Goal: Task Accomplishment & Management: Complete application form

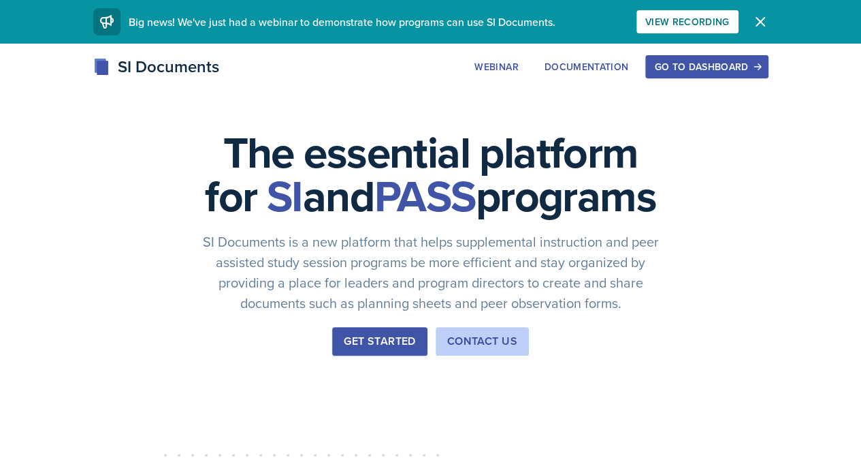
click at [759, 70] on div "Go to Dashboard" at bounding box center [706, 66] width 105 height 11
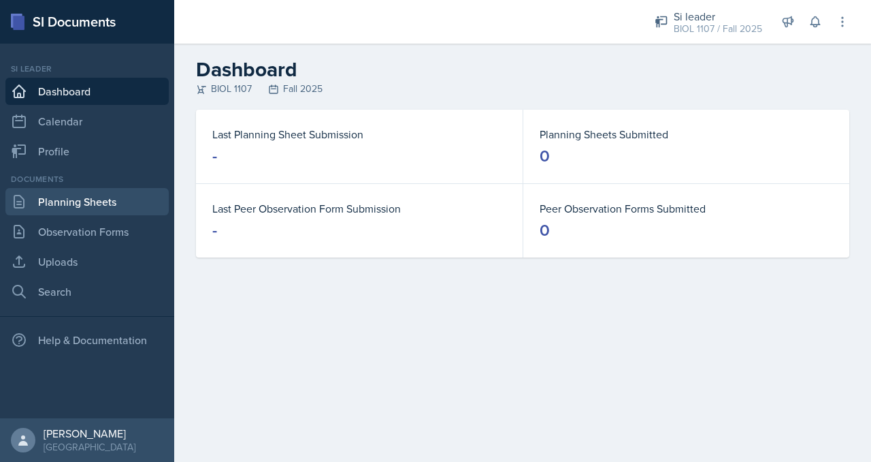
click at [106, 194] on link "Planning Sheets" at bounding box center [86, 201] width 163 height 27
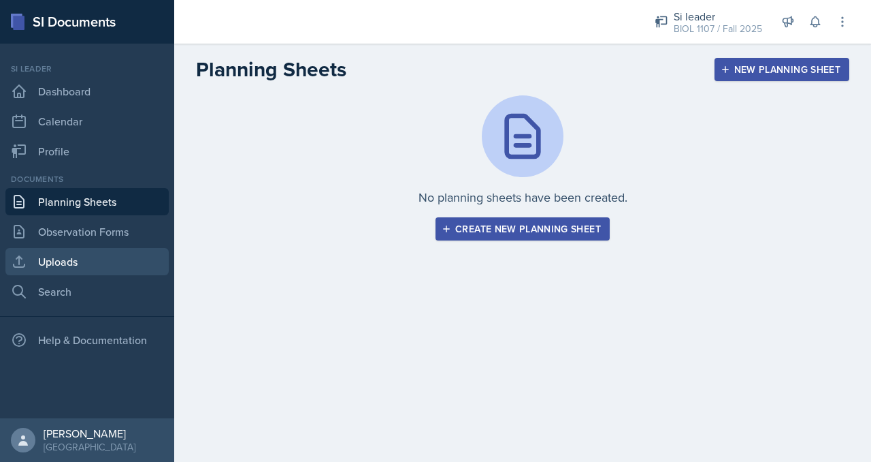
click at [54, 248] on link "Uploads" at bounding box center [86, 261] width 163 height 27
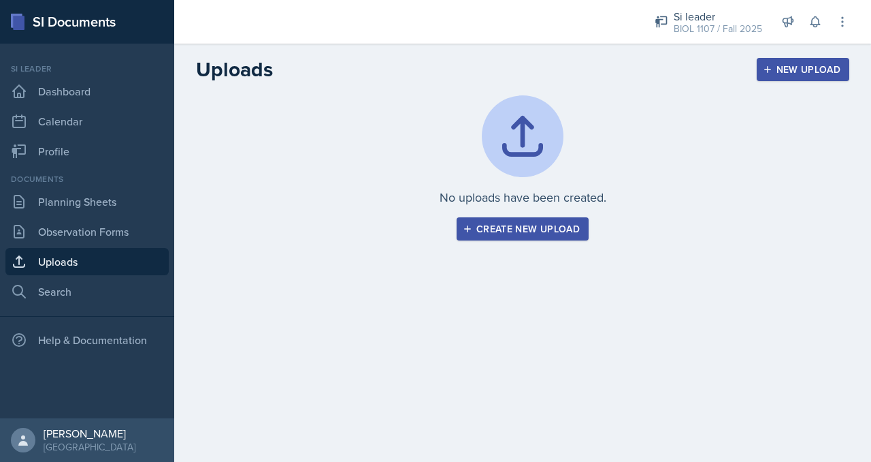
click at [531, 236] on button "Create new upload" at bounding box center [523, 228] width 132 height 23
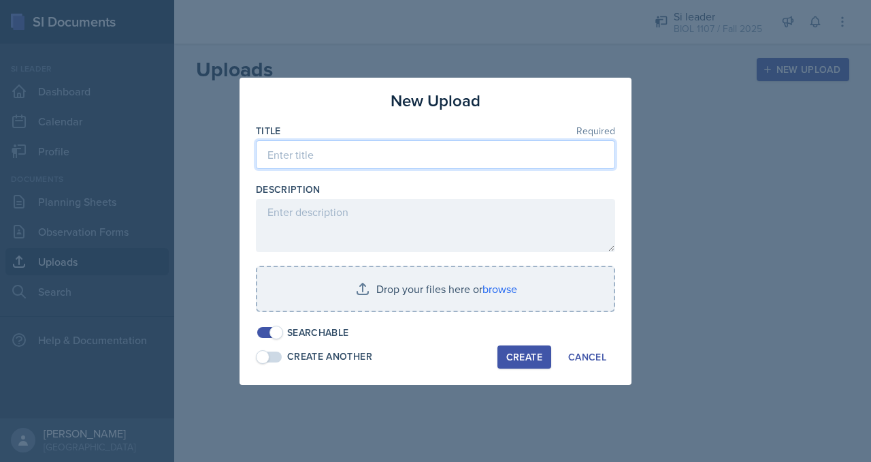
click at [318, 161] on input at bounding box center [435, 154] width 359 height 29
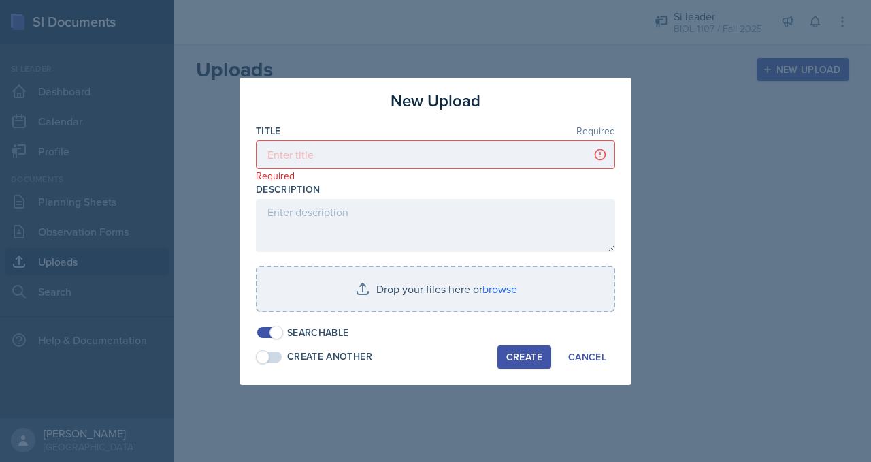
click at [718, 137] on div at bounding box center [435, 231] width 871 height 462
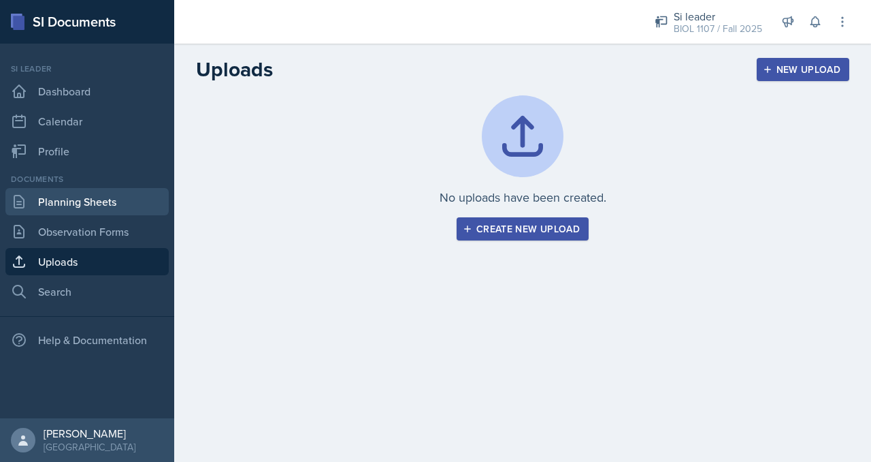
click at [101, 195] on link "Planning Sheets" at bounding box center [86, 201] width 163 height 27
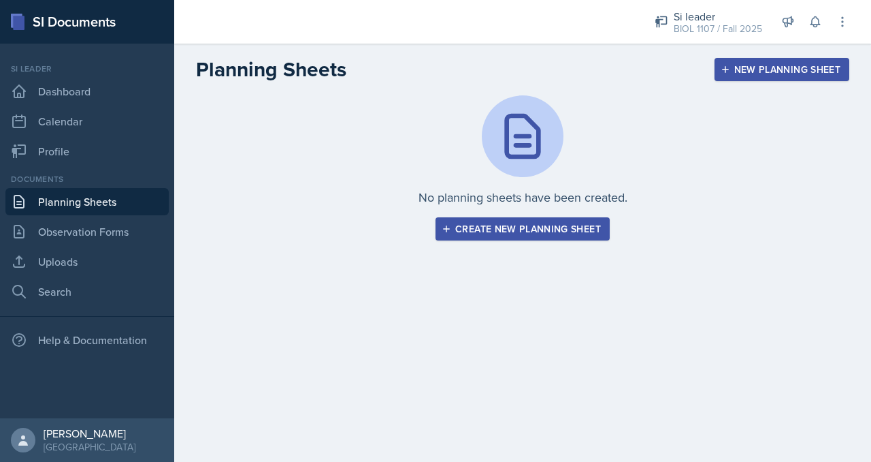
click at [478, 223] on div "Create new planning sheet" at bounding box center [523, 228] width 157 height 11
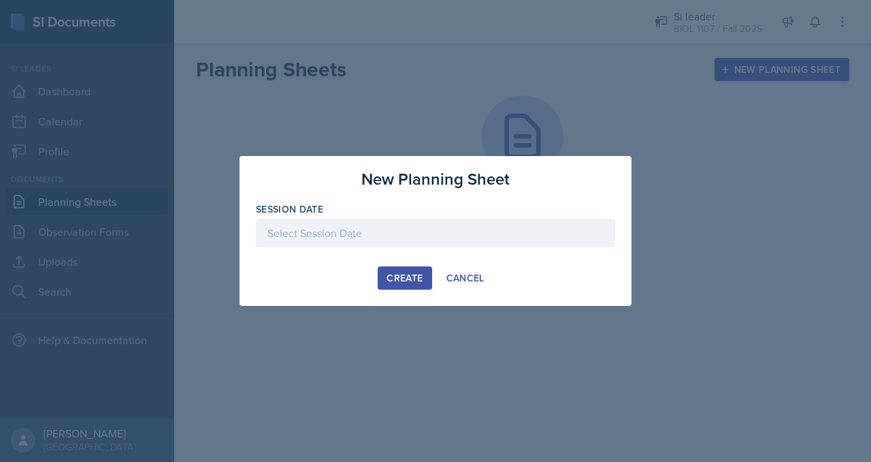
click at [358, 242] on div at bounding box center [435, 233] width 359 height 29
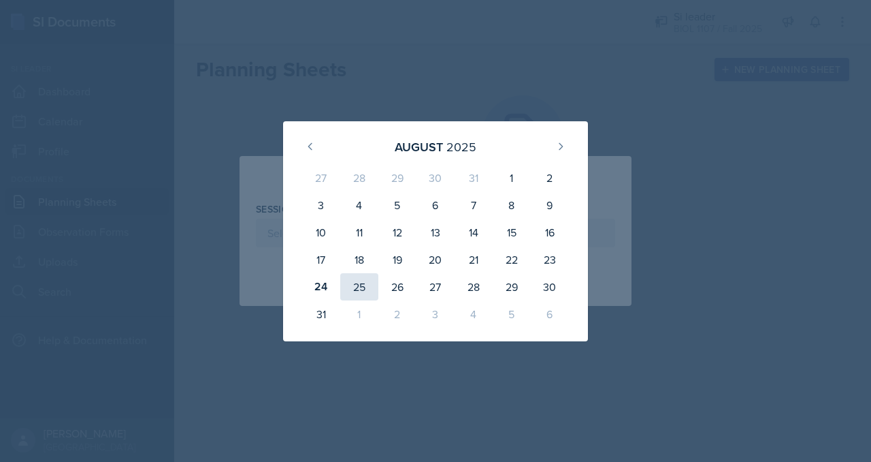
click at [355, 285] on div "25" at bounding box center [359, 286] width 38 height 27
type input "[DATE]"
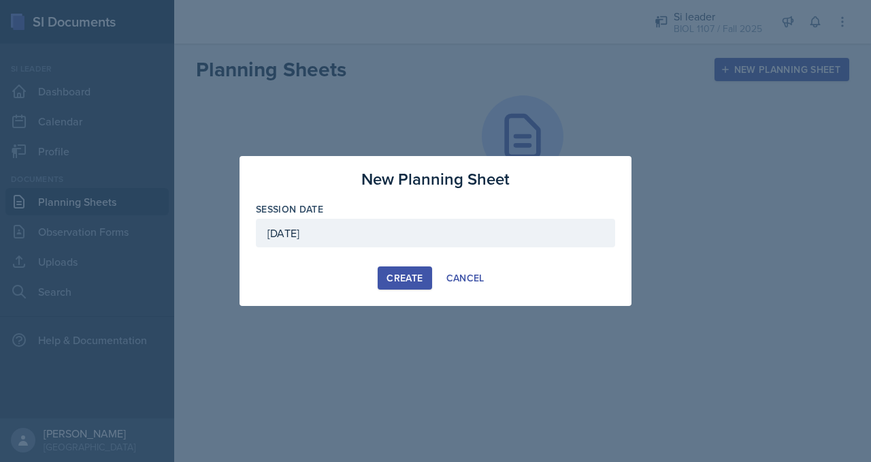
click at [416, 273] on div "Create" at bounding box center [405, 277] width 36 height 11
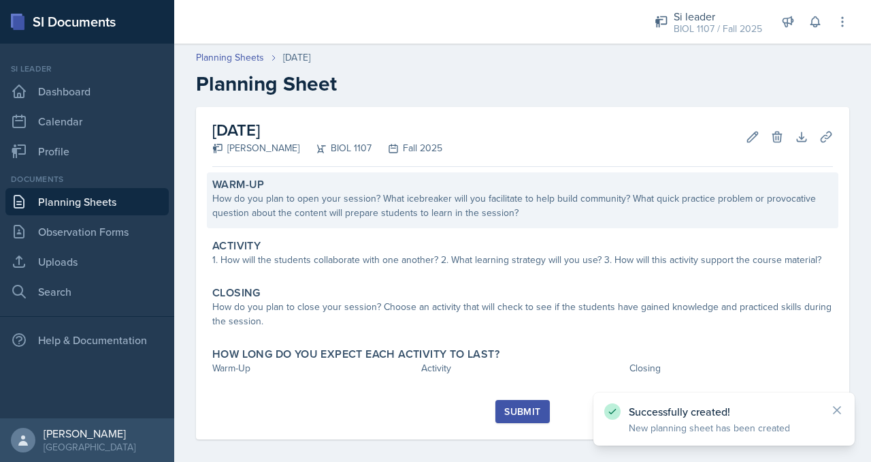
click at [282, 199] on div "How do you plan to open your session? What icebreaker will you facilitate to he…" at bounding box center [522, 205] width 621 height 29
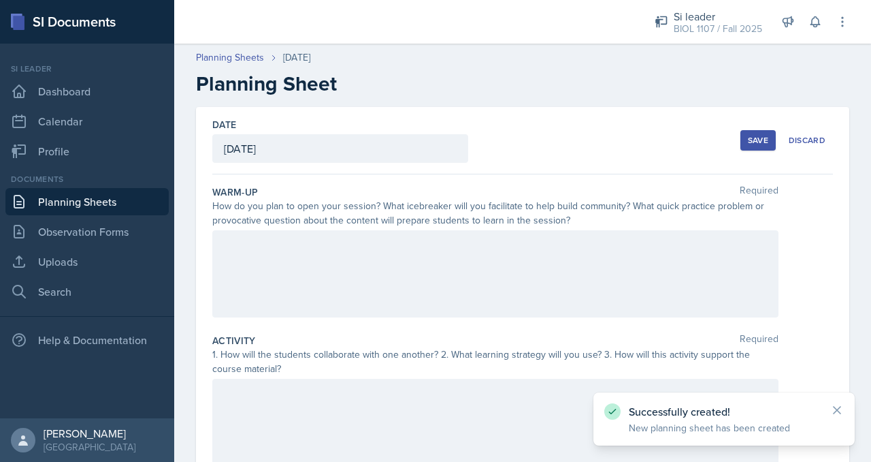
click at [285, 274] on div at bounding box center [495, 273] width 566 height 87
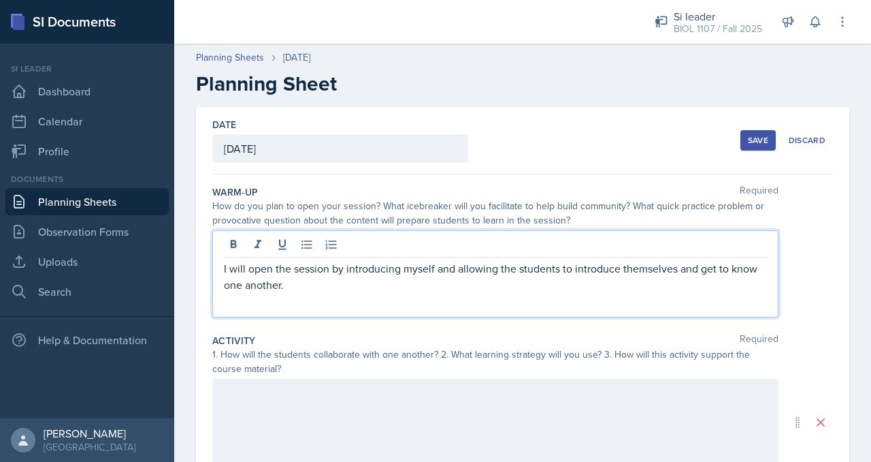
click at [484, 283] on p "I will open the session by introducing myself and allowing the students to intr…" at bounding box center [495, 276] width 543 height 33
click at [434, 268] on p "I will open the session by introducing myself and allowing the students to intr…" at bounding box center [495, 276] width 543 height 33
click at [434, 271] on p "I will open the session by introducing myself and allowing the students to intr…" at bounding box center [495, 276] width 543 height 33
click at [428, 280] on p "I will open the session by introducing myself and allowing the students to intr…" at bounding box center [495, 276] width 543 height 33
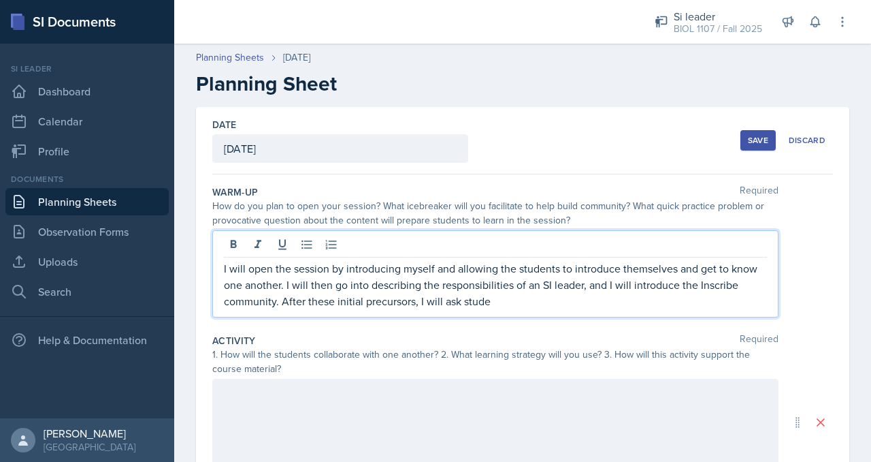
click at [320, 299] on p "I will open the session by introducing myself and allowing the students to intr…" at bounding box center [495, 284] width 543 height 49
click at [410, 302] on p "I will open the session by introducing myself and allowing the students to intr…" at bounding box center [495, 284] width 543 height 49
click at [514, 293] on p "I will open the session by introducing myself and allowing the students to intr…" at bounding box center [495, 284] width 543 height 49
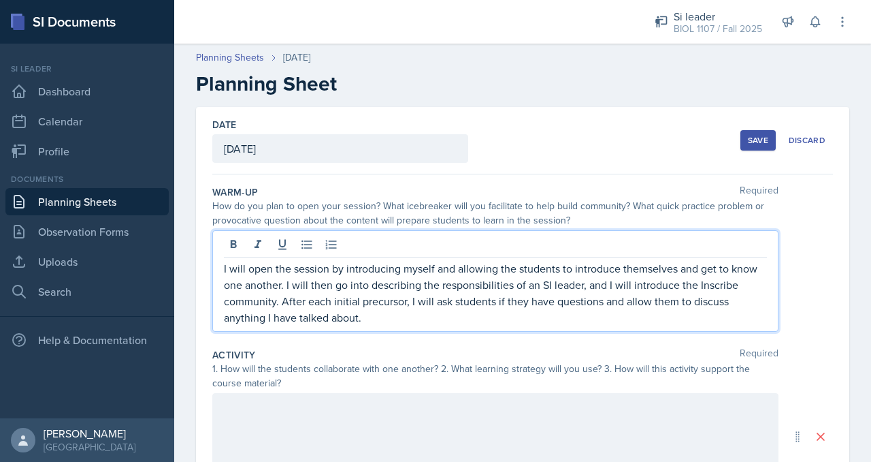
click at [510, 317] on p "I will open the session by introducing myself and allowing the students to intr…" at bounding box center [495, 292] width 543 height 65
click at [418, 317] on p "I will open the session by introducing myself and allowing the students to intr…" at bounding box center [495, 292] width 543 height 65
click at [734, 302] on p "I will open the session by introducing myself and allowing the students to intr…" at bounding box center [495, 292] width 543 height 65
click at [559, 281] on p "I will open the session by introducing myself and allowing the students to intr…" at bounding box center [495, 292] width 543 height 65
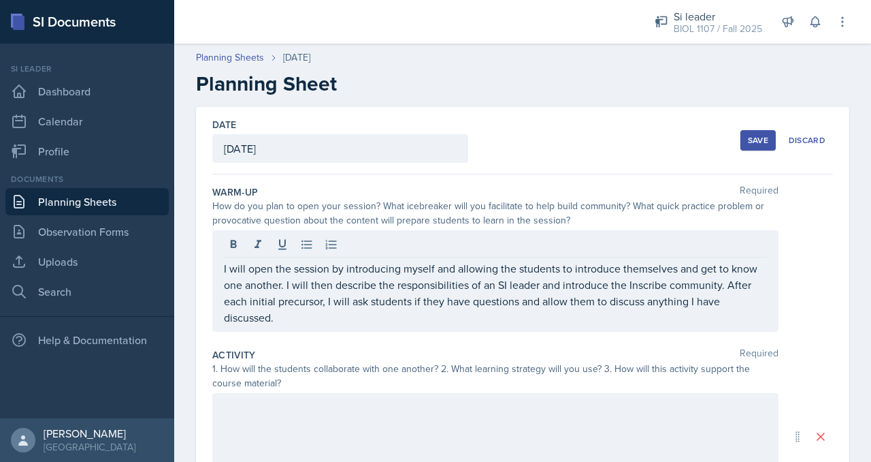
click at [470, 325] on div "I will open the session by introducing myself and allowing the students to intr…" at bounding box center [495, 280] width 566 height 101
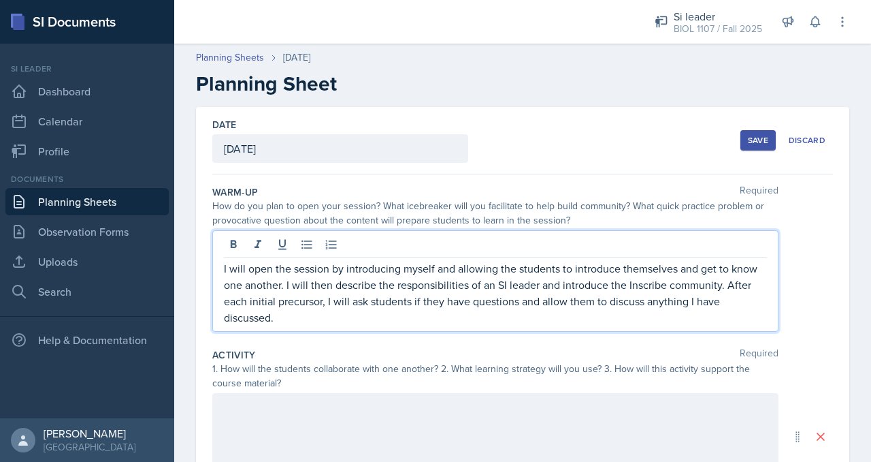
click at [470, 320] on p "I will open the session by introducing myself and allowing the students to intr…" at bounding box center [495, 292] width 543 height 65
click at [411, 404] on div at bounding box center [495, 436] width 566 height 87
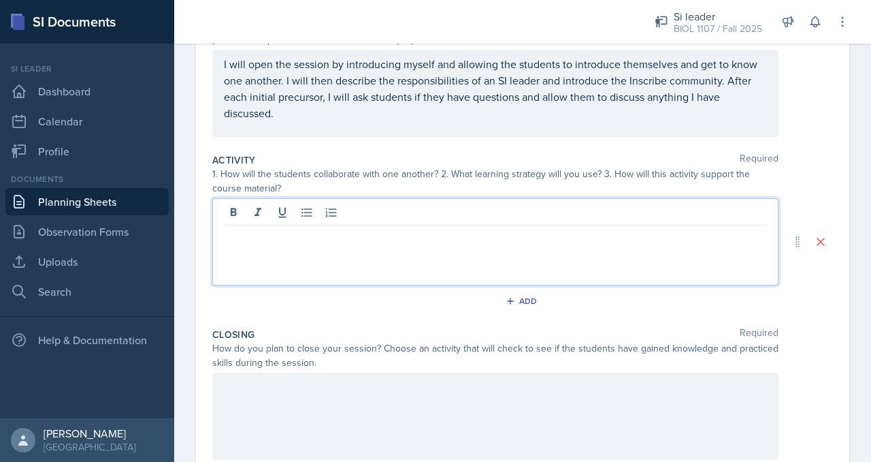
scroll to position [182, 0]
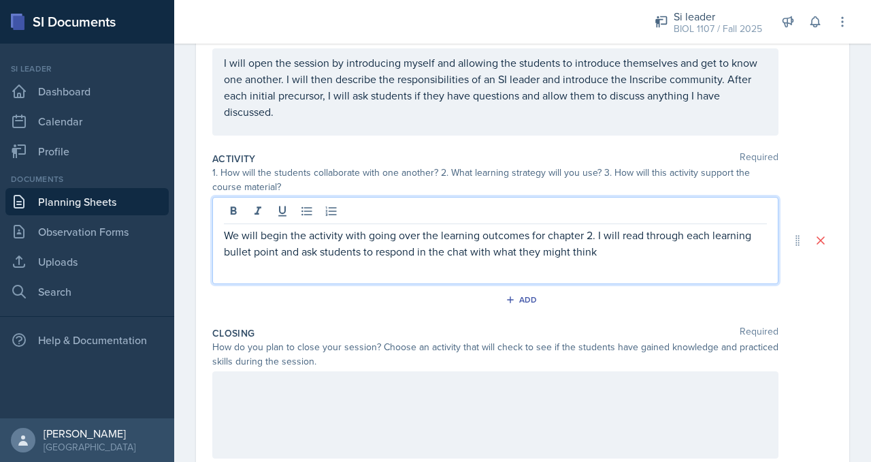
click at [468, 253] on p "We will begin the activity with going over the learning outcomes for chapter 2.…" at bounding box center [495, 243] width 543 height 33
click at [694, 251] on p "We will begin the activity with going over the learning outcomes for chapter 2.…" at bounding box center [495, 243] width 543 height 33
click at [297, 268] on p "We will begin the activity with going over the learning outcomes for chapter 2.…" at bounding box center [495, 251] width 543 height 49
click at [347, 268] on p "We will begin the activity with going over the learning outcomes for chapter 2.…" at bounding box center [495, 251] width 543 height 49
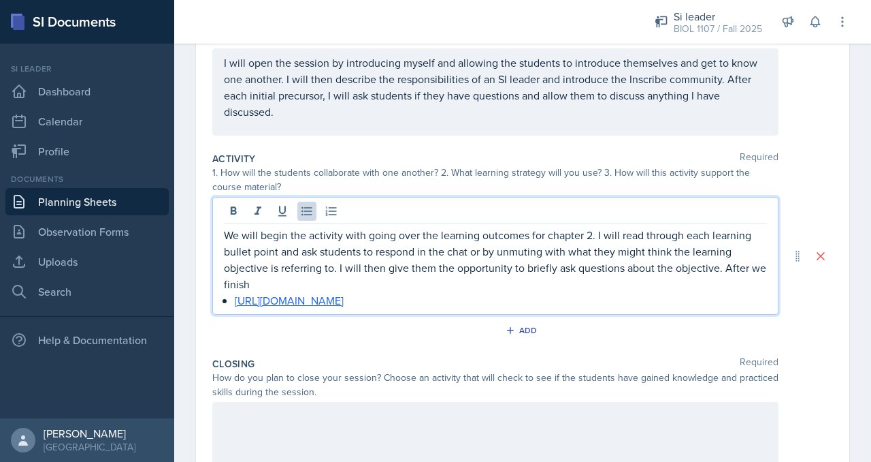
click at [327, 280] on p "We will begin the activity with going over the learning outcomes for chapter 2.…" at bounding box center [495, 259] width 543 height 65
click at [682, 281] on p "We will begin the activity with going over the learning outcomes for chapter 2.…" at bounding box center [495, 259] width 543 height 65
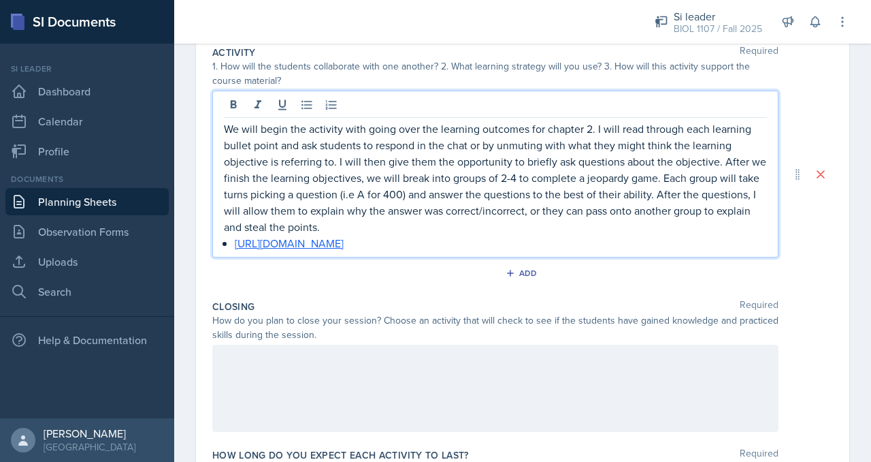
scroll to position [289, 0]
click at [501, 373] on div at bounding box center [495, 387] width 566 height 87
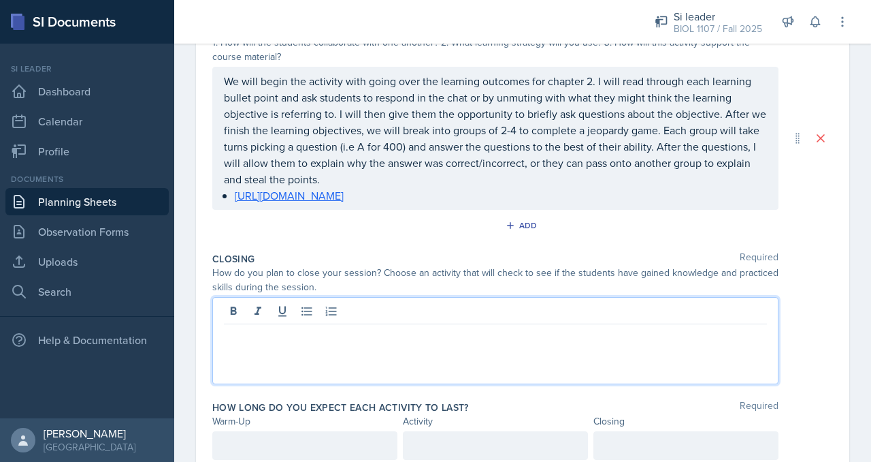
scroll to position [362, 0]
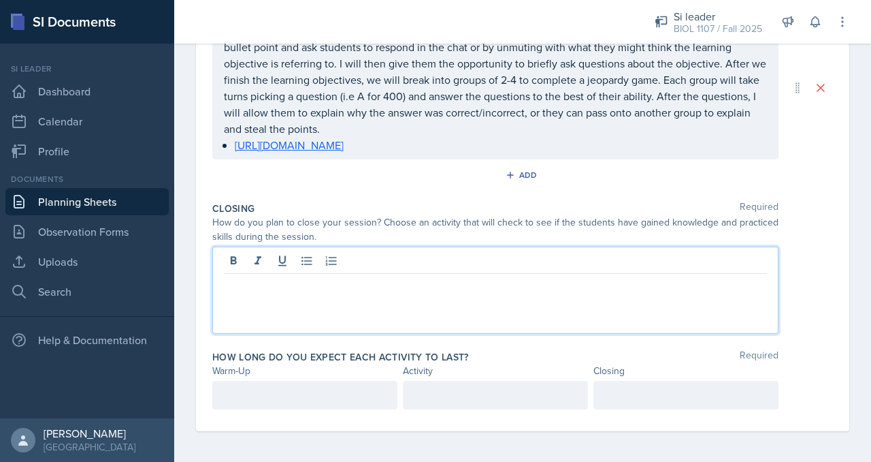
click at [335, 395] on p at bounding box center [305, 395] width 162 height 16
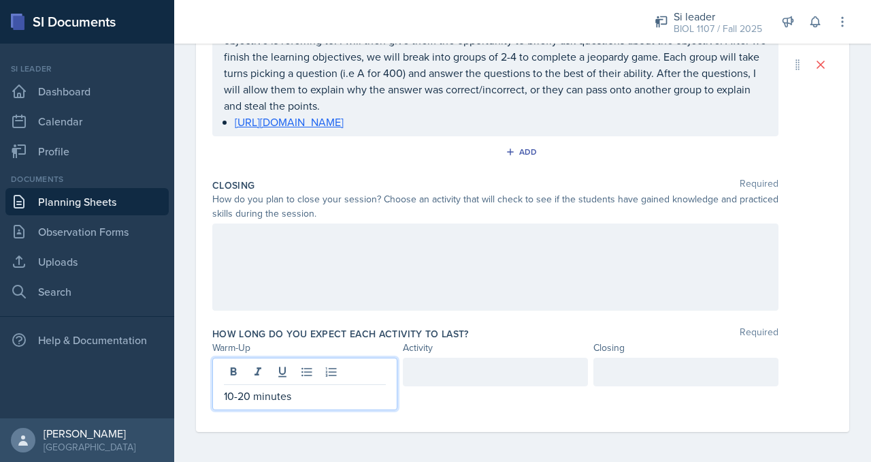
click at [430, 372] on div at bounding box center [495, 371] width 185 height 29
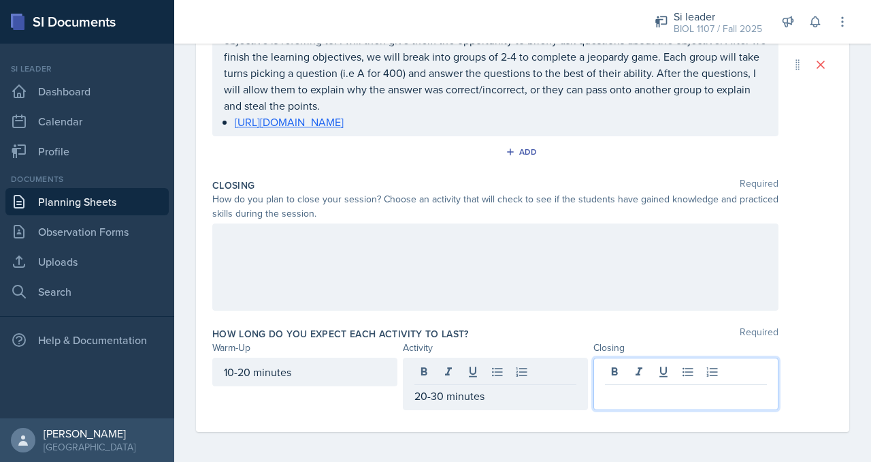
click at [651, 370] on div at bounding box center [686, 383] width 185 height 52
click at [660, 392] on p at bounding box center [686, 395] width 162 height 16
click at [526, 402] on div "20-30 minutes" at bounding box center [495, 383] width 185 height 52
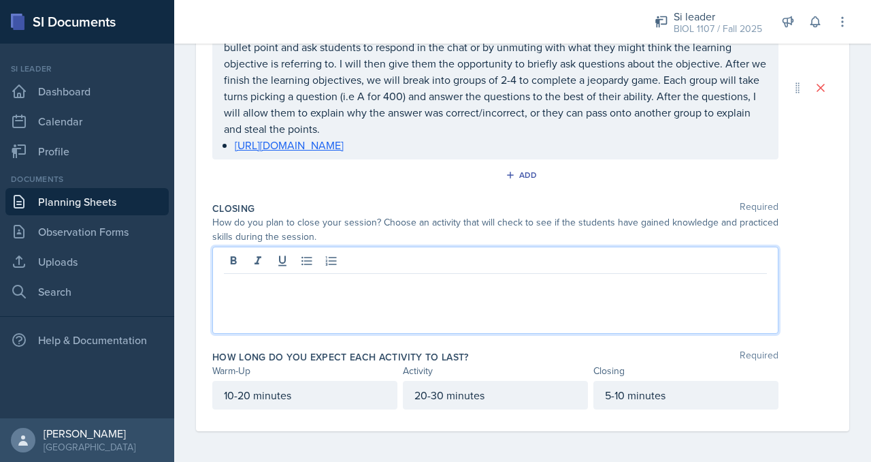
click at [576, 251] on div at bounding box center [495, 289] width 566 height 87
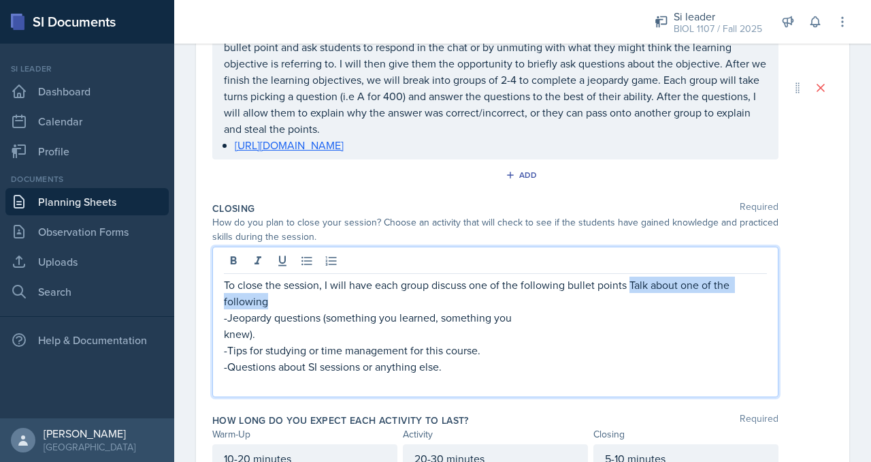
drag, startPoint x: 630, startPoint y: 284, endPoint x: 449, endPoint y: 295, distance: 181.5
click at [449, 295] on p "To close the session, I will have each group discuss one of the following bulle…" at bounding box center [495, 292] width 543 height 33
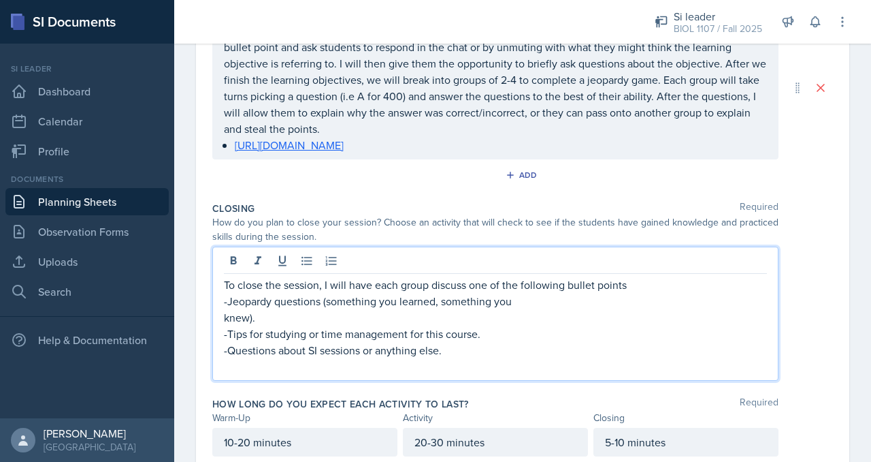
click at [500, 351] on p "-Questions about SI sessions or anything else.​" at bounding box center [495, 350] width 543 height 16
click at [504, 358] on p "​" at bounding box center [495, 366] width 543 height 16
click at [487, 283] on p "To close the session, I will have each group discuss one of the following bulle…" at bounding box center [495, 284] width 543 height 16
click at [467, 276] on p "To close the session, I will have each group discuss one of the following bulle…" at bounding box center [495, 284] width 543 height 16
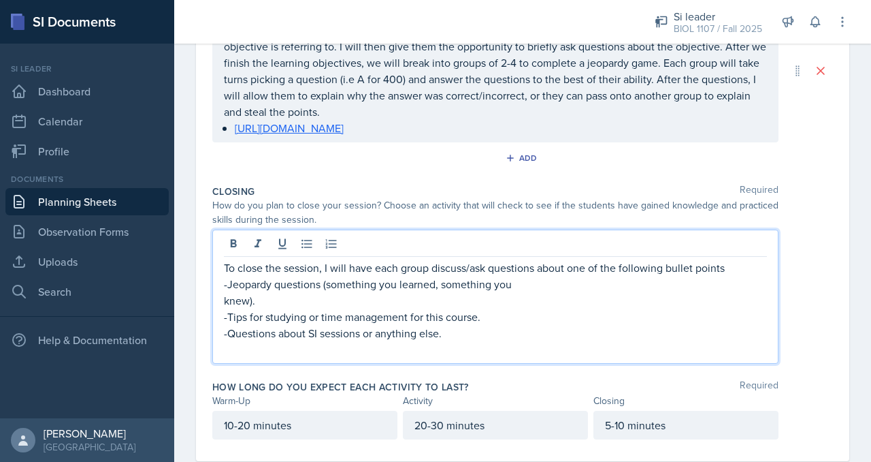
scroll to position [382, 0]
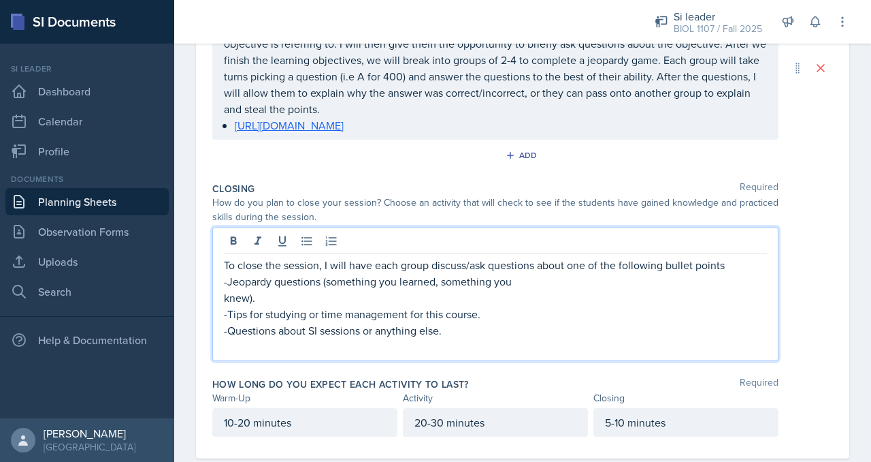
click at [470, 345] on p "​" at bounding box center [495, 346] width 543 height 16
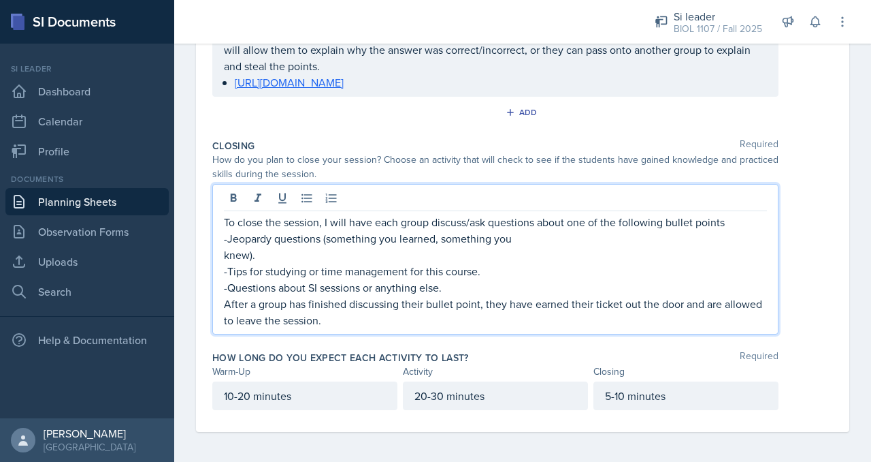
scroll to position [424, 0]
click at [362, 321] on p "​After a group has finished discussing their bullet point, they have earned the…" at bounding box center [495, 312] width 543 height 33
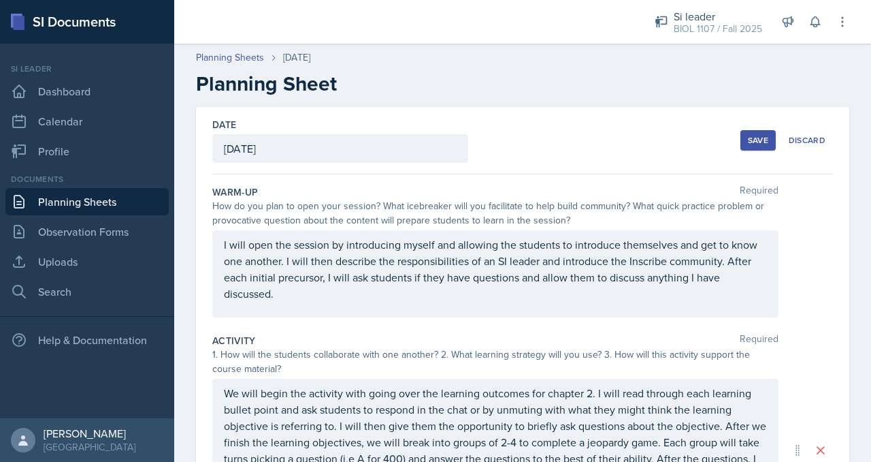
click at [635, 150] on div "Date [DATE] [DATE] 27 28 29 30 31 1 2 3 4 5 6 7 8 9 10 11 12 13 14 15 16 17 18 …" at bounding box center [522, 140] width 621 height 67
click at [748, 144] on div "Save" at bounding box center [758, 140] width 20 height 11
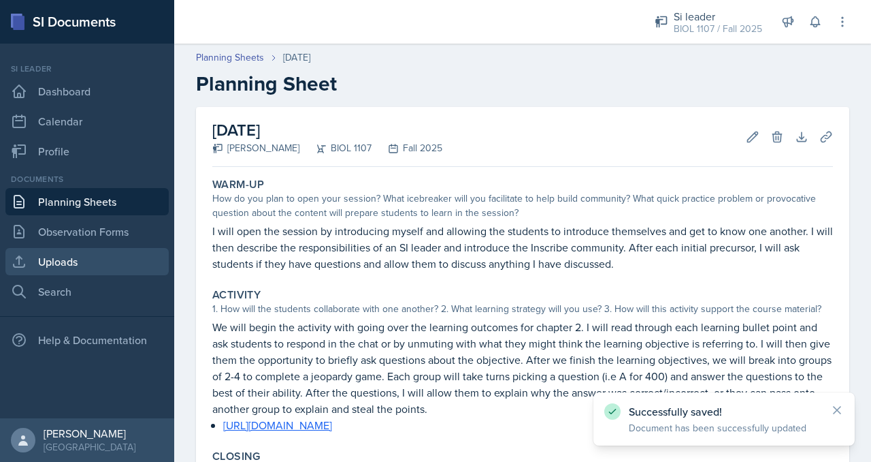
click at [93, 257] on link "Uploads" at bounding box center [86, 261] width 163 height 27
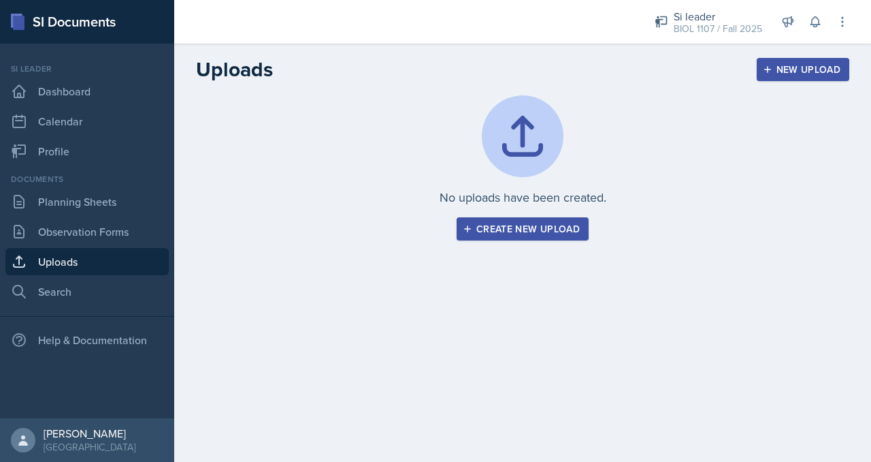
click at [496, 231] on div "Create new upload" at bounding box center [523, 228] width 114 height 11
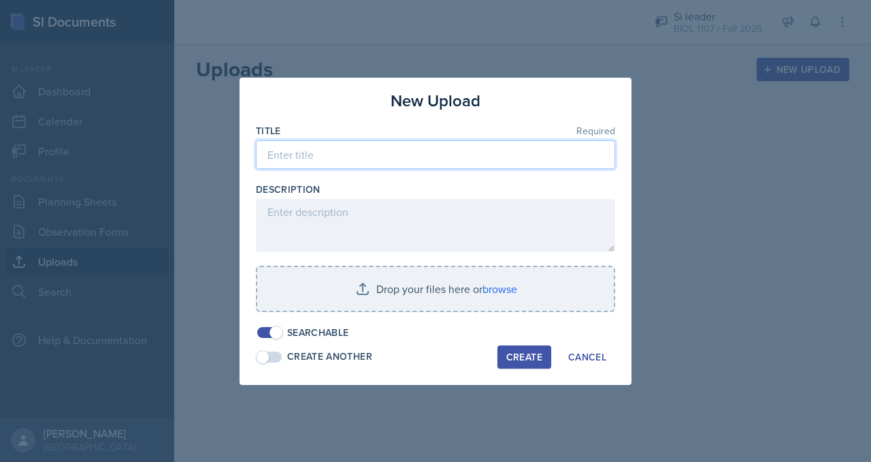
click at [362, 155] on input at bounding box center [435, 154] width 359 height 29
type input "8/25"
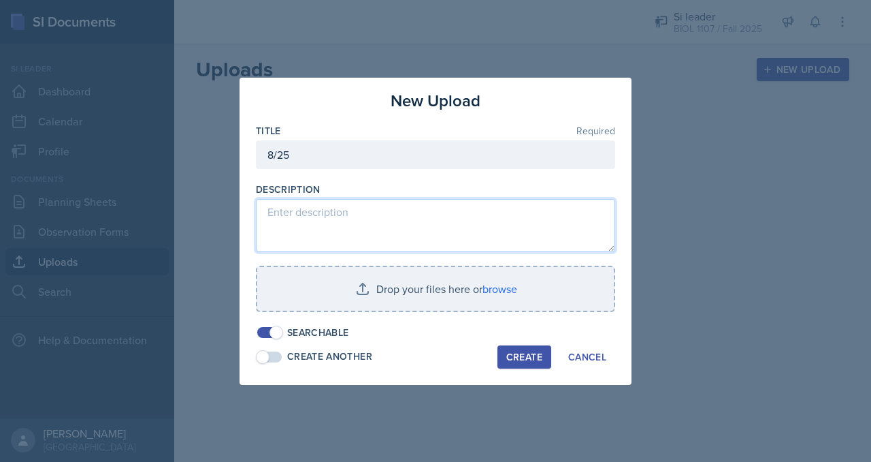
click at [343, 223] on textarea at bounding box center [435, 225] width 359 height 53
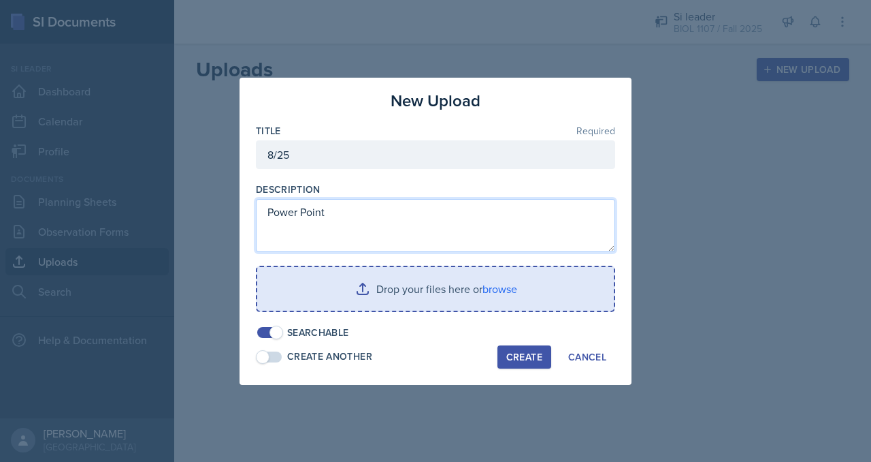
type textarea "Power Point"
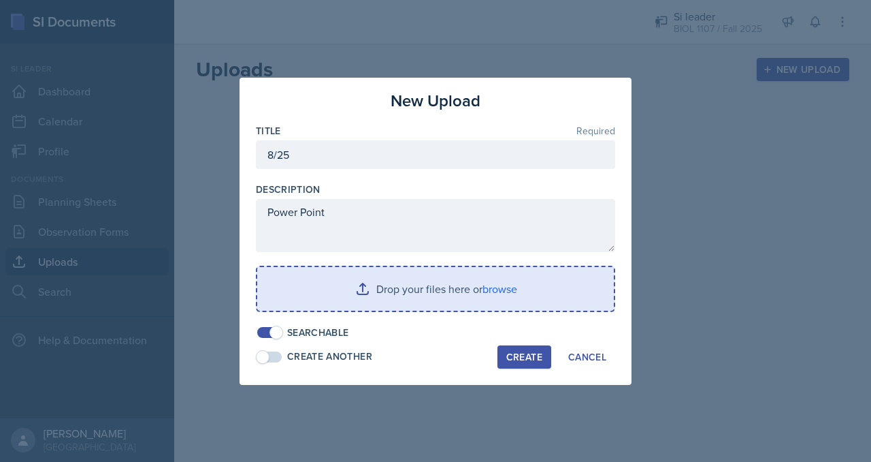
click at [354, 297] on input "file" at bounding box center [435, 289] width 357 height 44
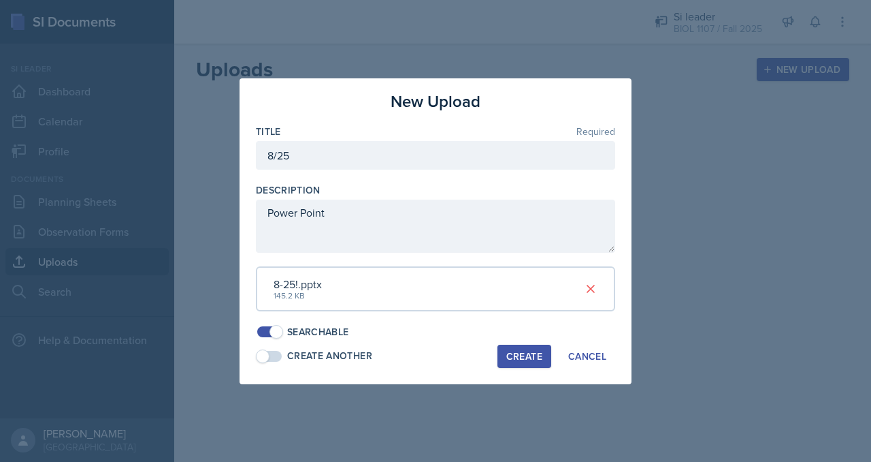
click at [526, 353] on div "Create" at bounding box center [524, 356] width 36 height 11
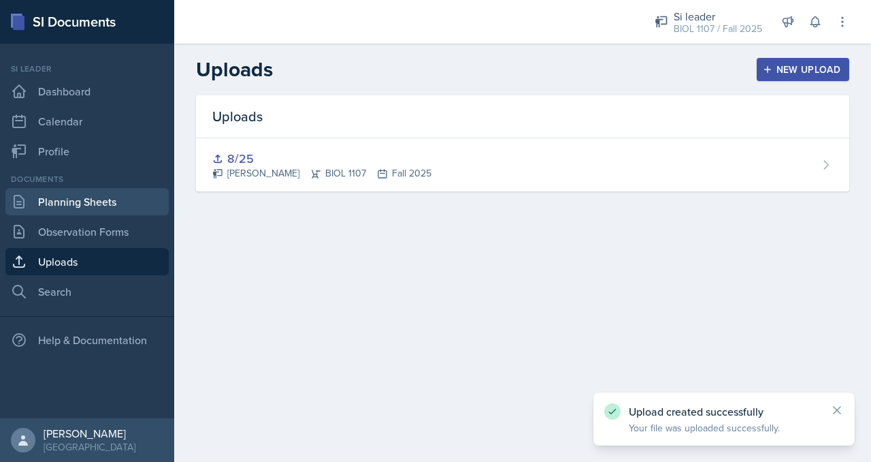
click at [137, 204] on link "Planning Sheets" at bounding box center [86, 201] width 163 height 27
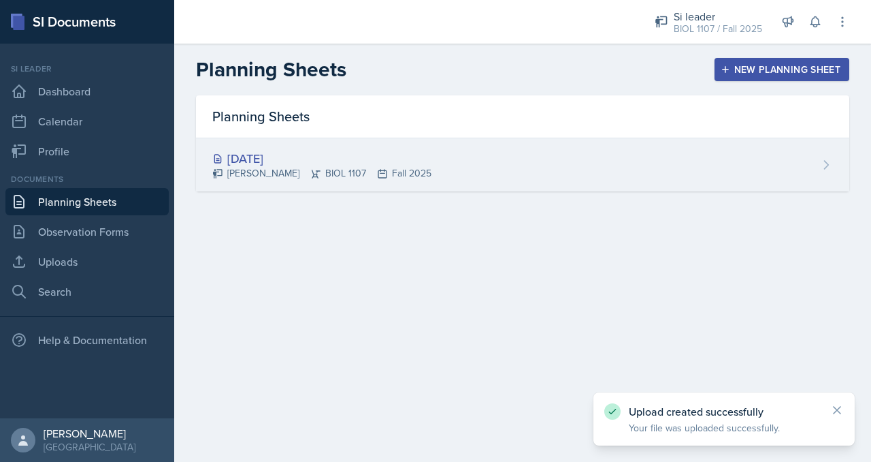
click at [317, 163] on div "[DATE]" at bounding box center [321, 158] width 219 height 18
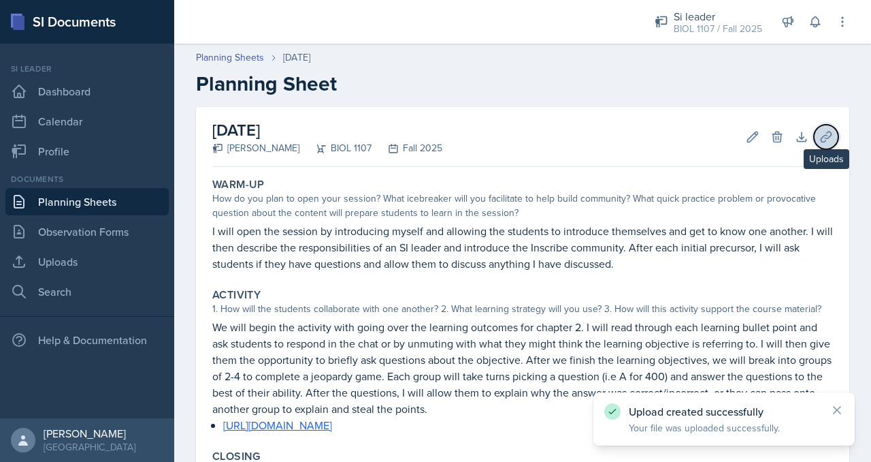
click at [821, 140] on icon at bounding box center [826, 136] width 10 height 10
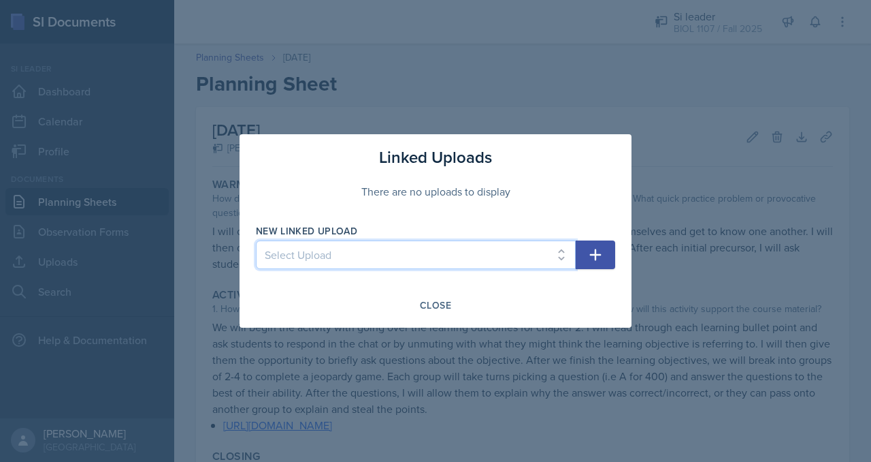
click at [419, 253] on select "Select Upload 8/25" at bounding box center [416, 254] width 320 height 29
click at [344, 318] on div "Linked Uploads There are no uploads to display New Linked Upload Select Upload …" at bounding box center [436, 230] width 392 height 193
click at [336, 249] on select "Select Upload 8/25" at bounding box center [416, 254] width 320 height 29
select select "9817730f-0be2-4d3c-9534-638e8ca4684a"
click at [256, 240] on select "Select Upload 8/25" at bounding box center [416, 254] width 320 height 29
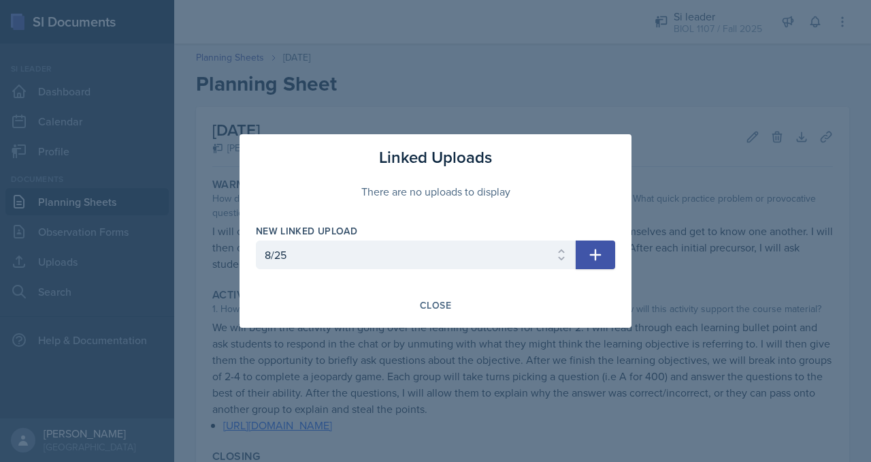
click at [605, 255] on button "button" at bounding box center [595, 254] width 39 height 29
select select
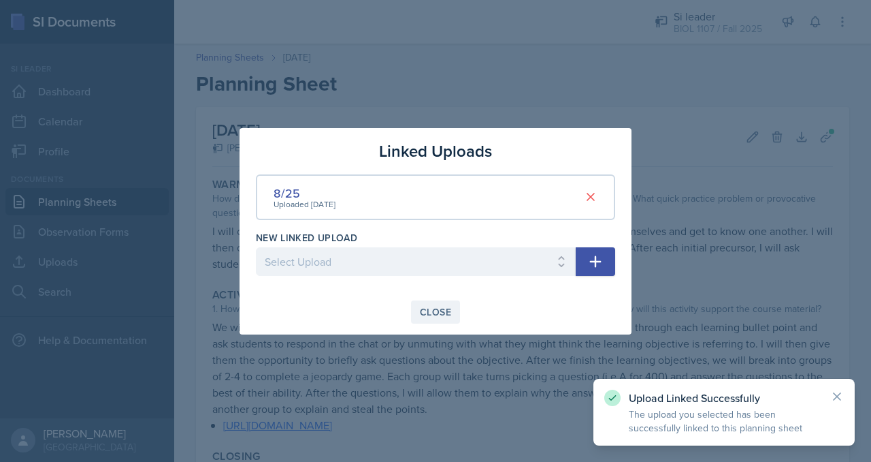
click at [447, 308] on div "Close" at bounding box center [435, 311] width 31 height 11
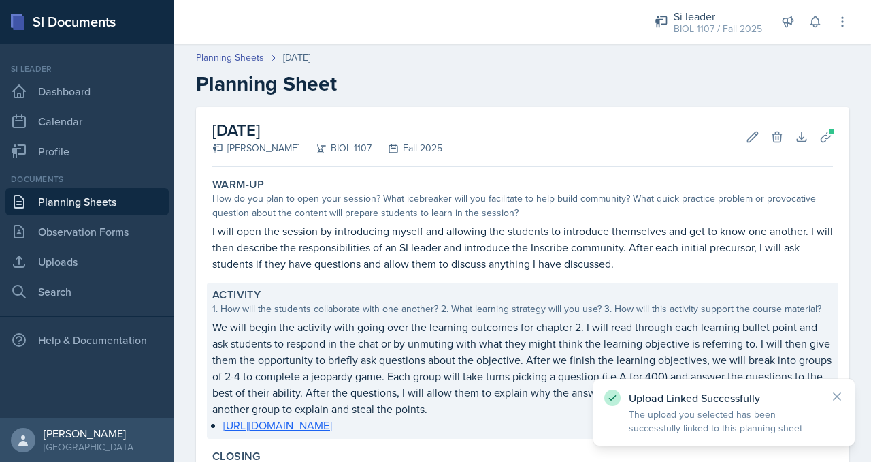
scroll to position [304, 0]
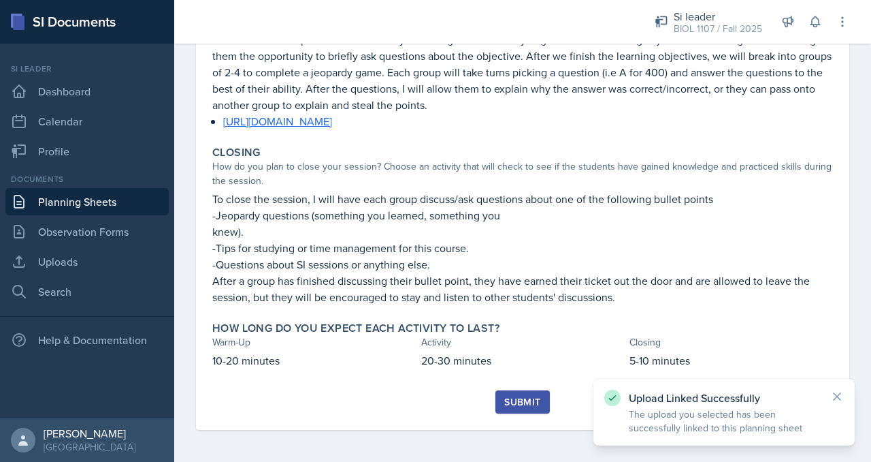
click at [515, 393] on button "Submit" at bounding box center [523, 401] width 54 height 23
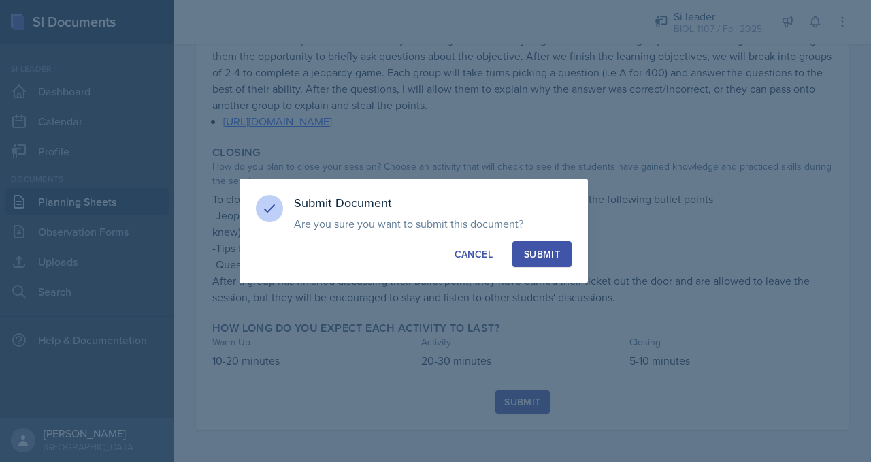
drag, startPoint x: 568, startPoint y: 256, endPoint x: 544, endPoint y: 254, distance: 23.9
click at [544, 254] on div "Submit" at bounding box center [542, 254] width 36 height 14
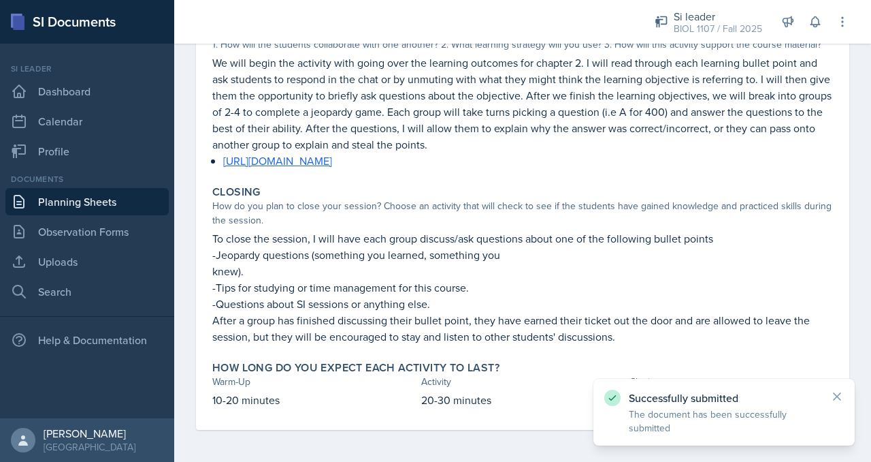
scroll to position [0, 0]
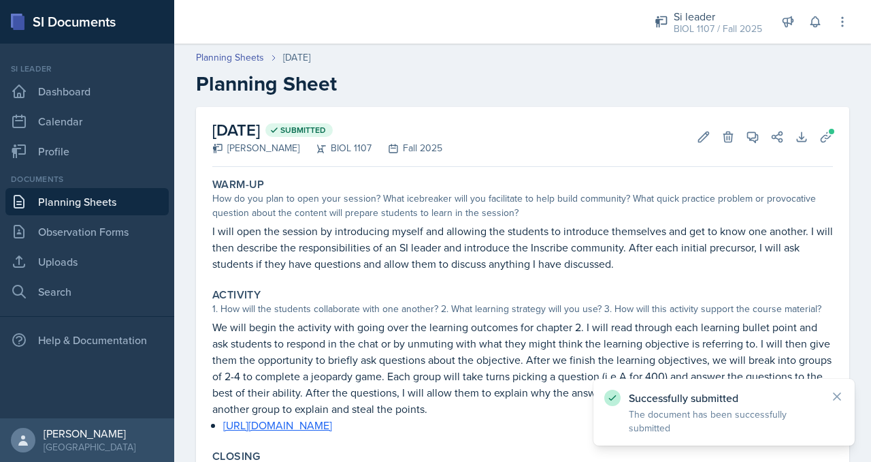
click at [469, 93] on h2 "Planning Sheet" at bounding box center [523, 83] width 654 height 25
